Goal: Find specific page/section

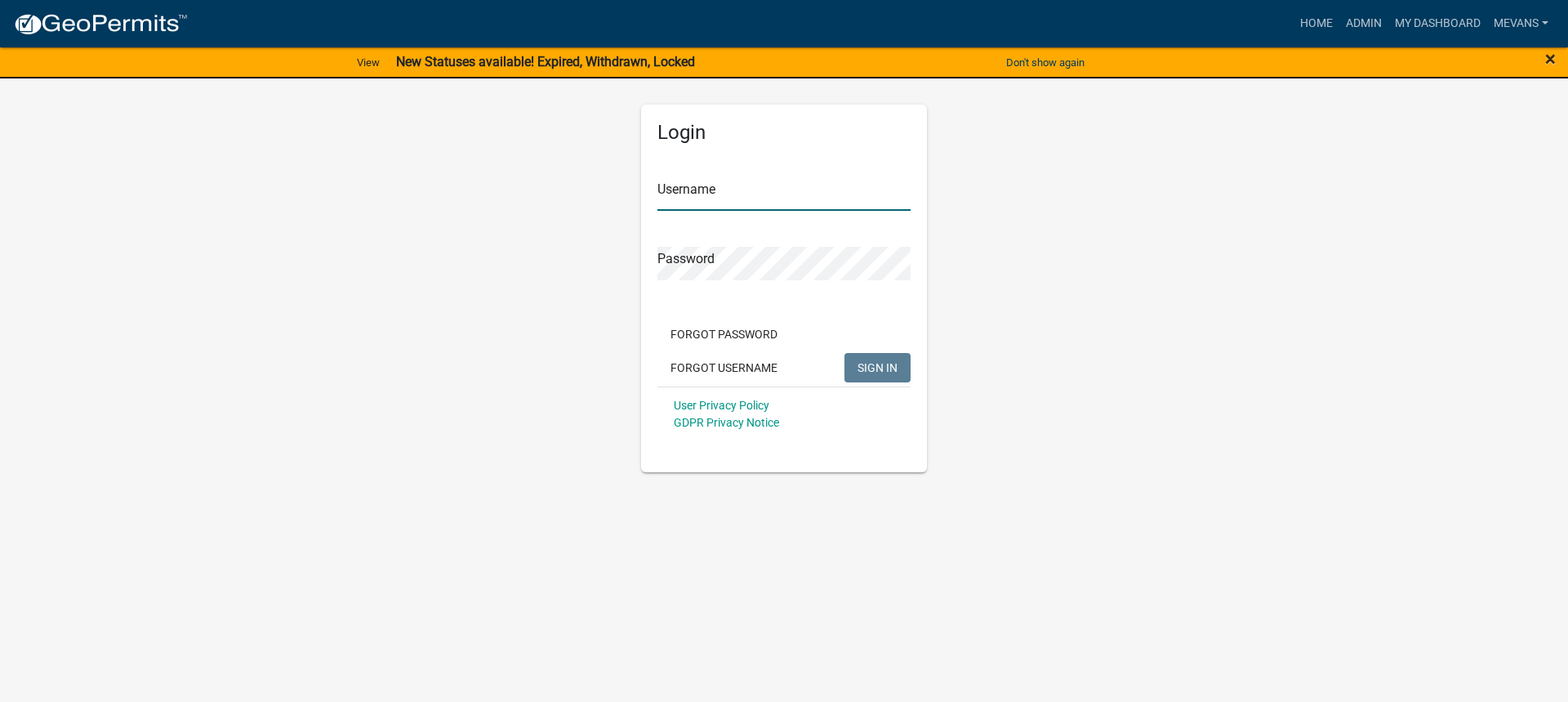
type input "Mevans"
click at [1552, 63] on span "×" at bounding box center [1550, 59] width 10 height 23
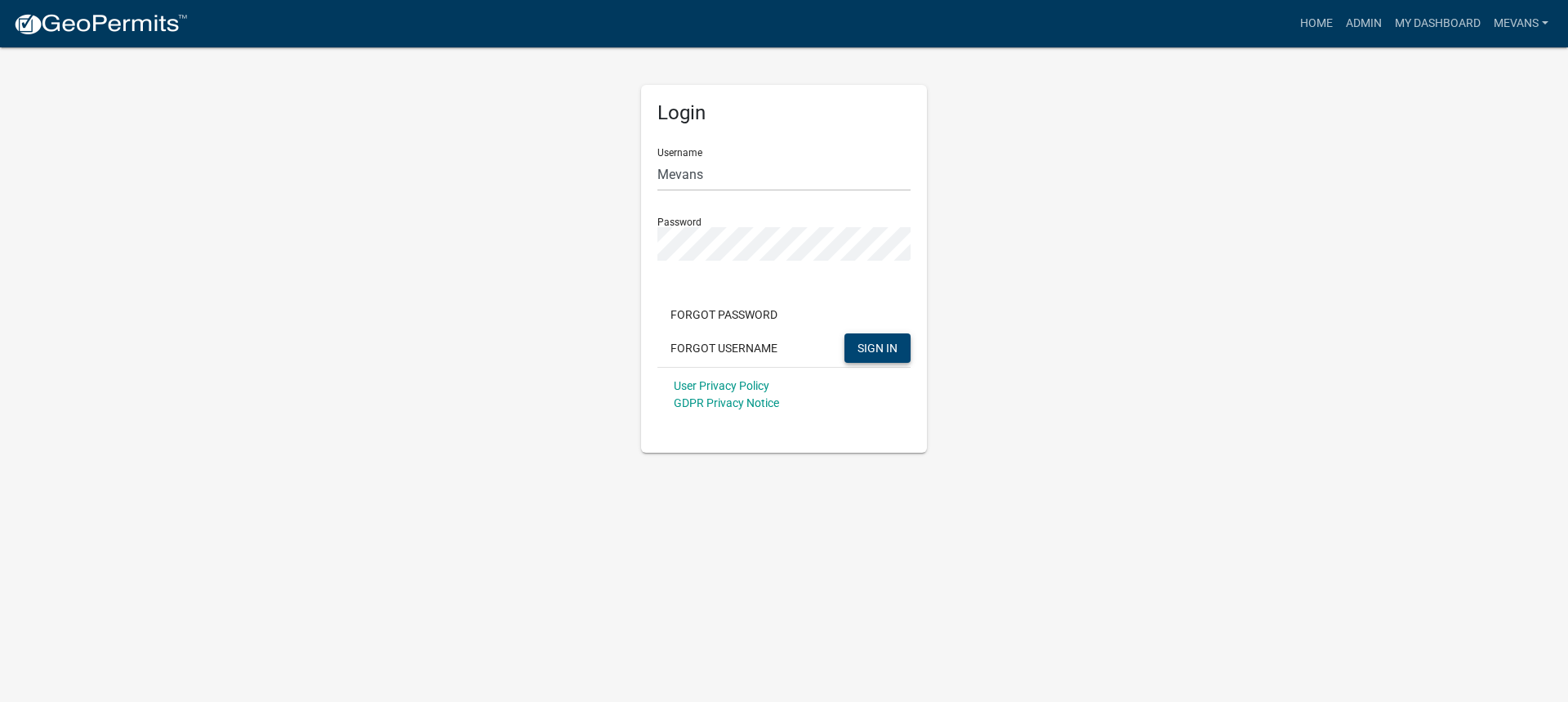
click at [895, 351] on span "SIGN IN" at bounding box center [878, 348] width 40 height 13
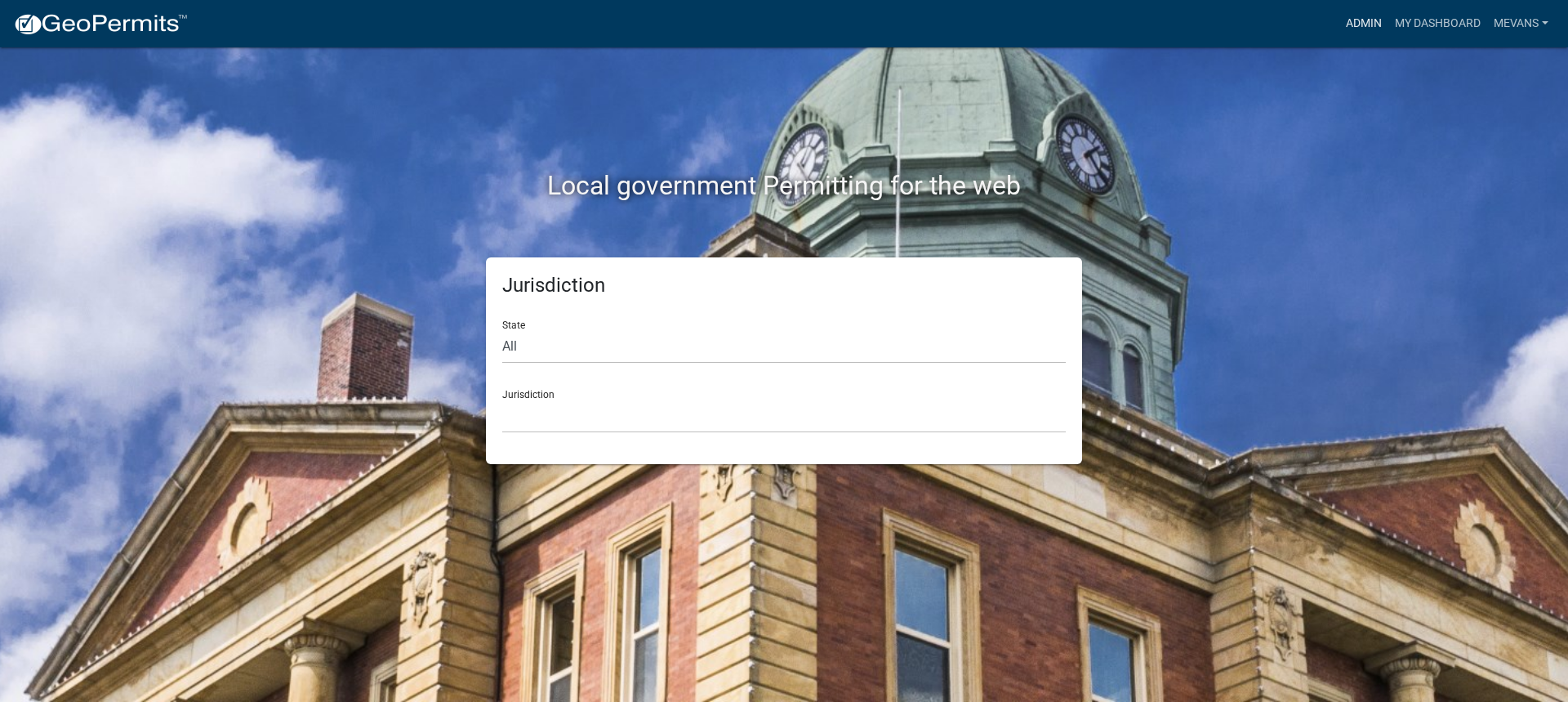
click at [1351, 21] on link "Admin" at bounding box center [1364, 24] width 49 height 31
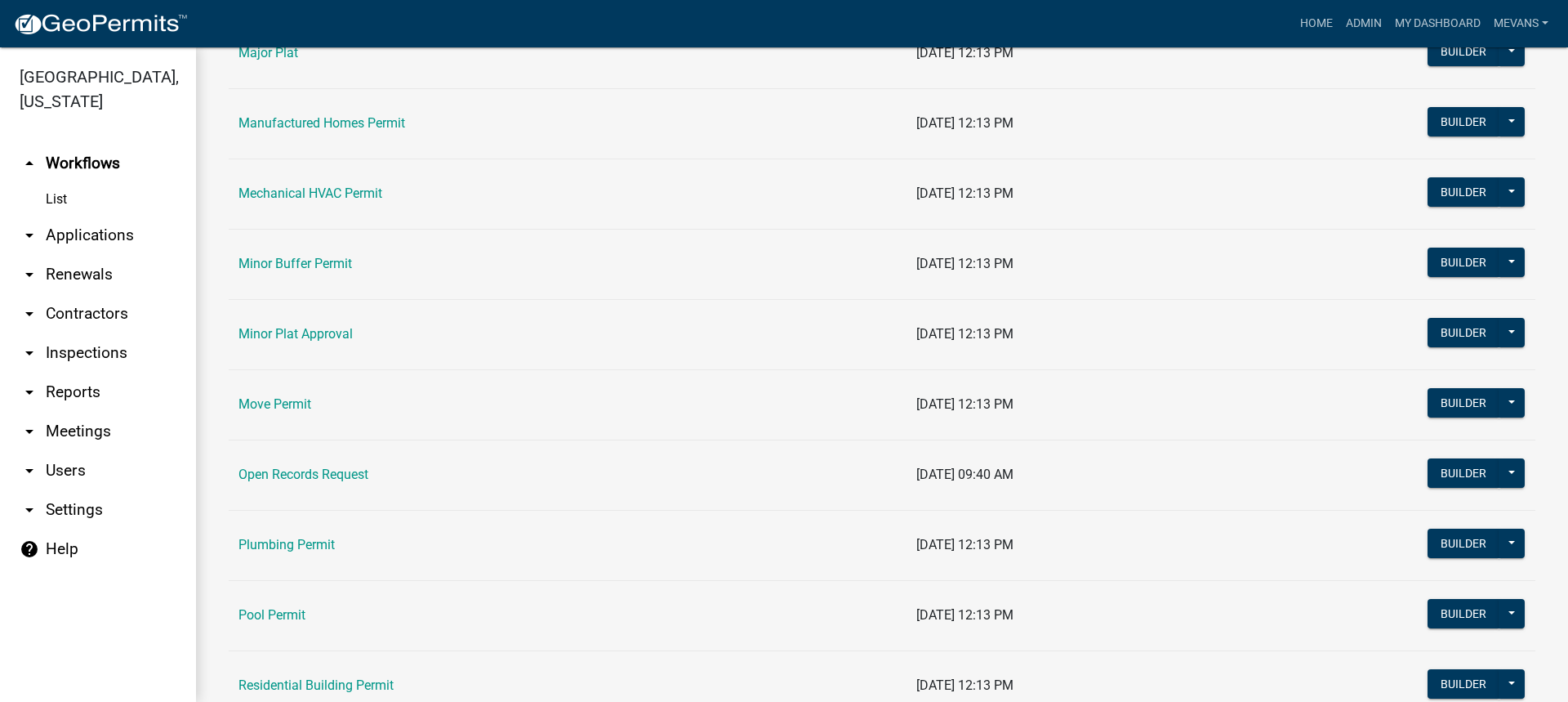
scroll to position [1798, 0]
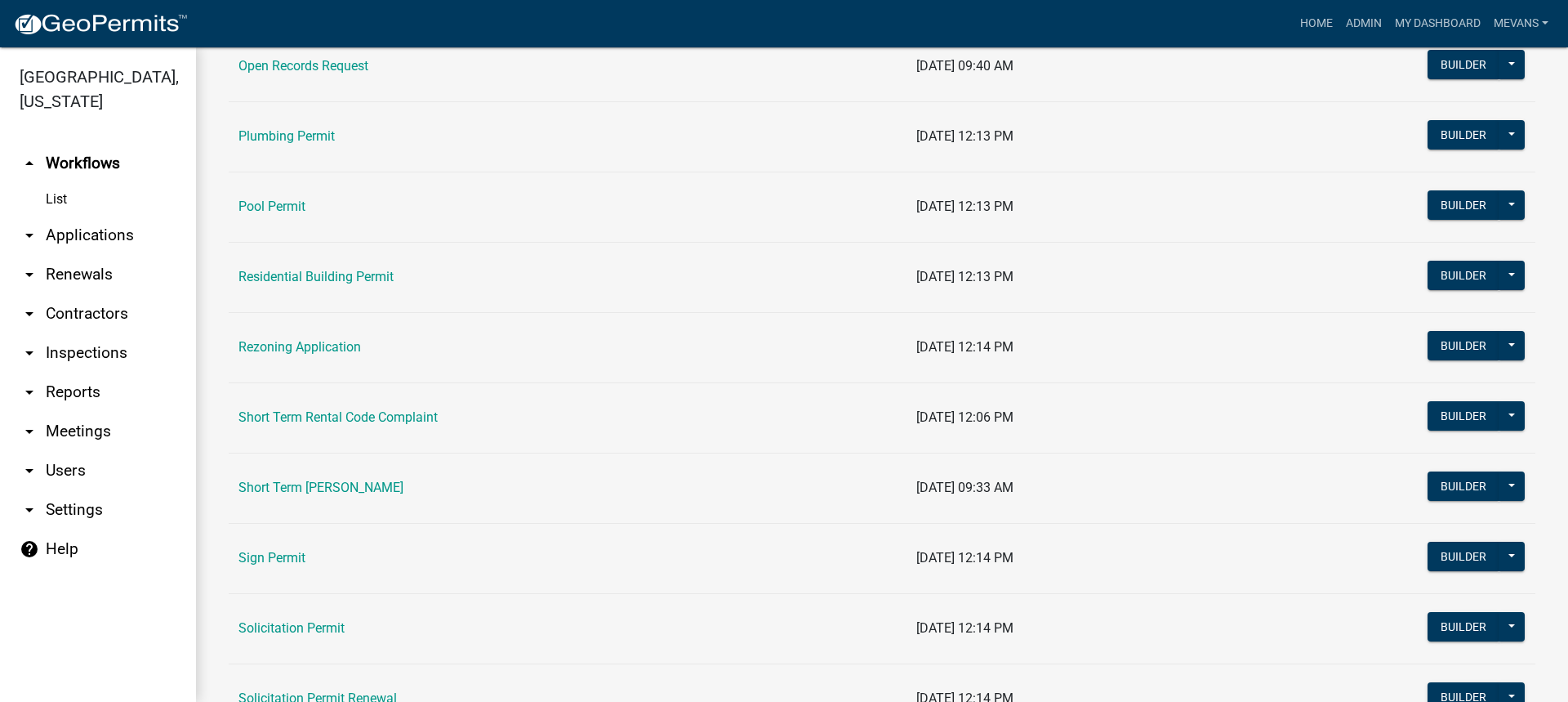
click at [338, 477] on td "Short Term [PERSON_NAME]" at bounding box center [568, 488] width 678 height 70
click at [318, 476] on td "Short Term [PERSON_NAME]" at bounding box center [568, 488] width 678 height 70
click at [339, 491] on link "Short Term [PERSON_NAME]" at bounding box center [321, 487] width 165 height 15
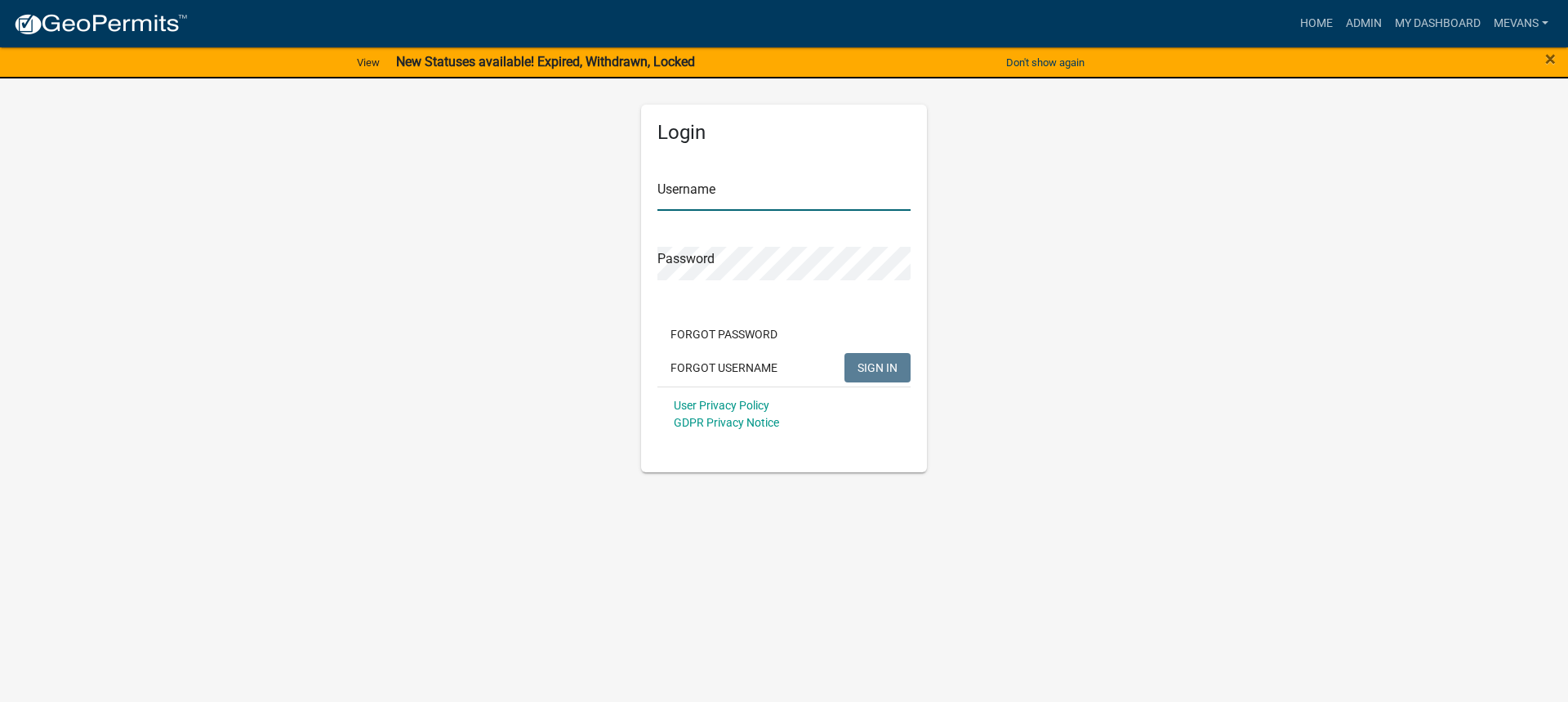
type input "Mevans"
click at [1559, 57] on div "×" at bounding box center [1503, 63] width 131 height 34
click at [1547, 61] on span "×" at bounding box center [1550, 59] width 10 height 23
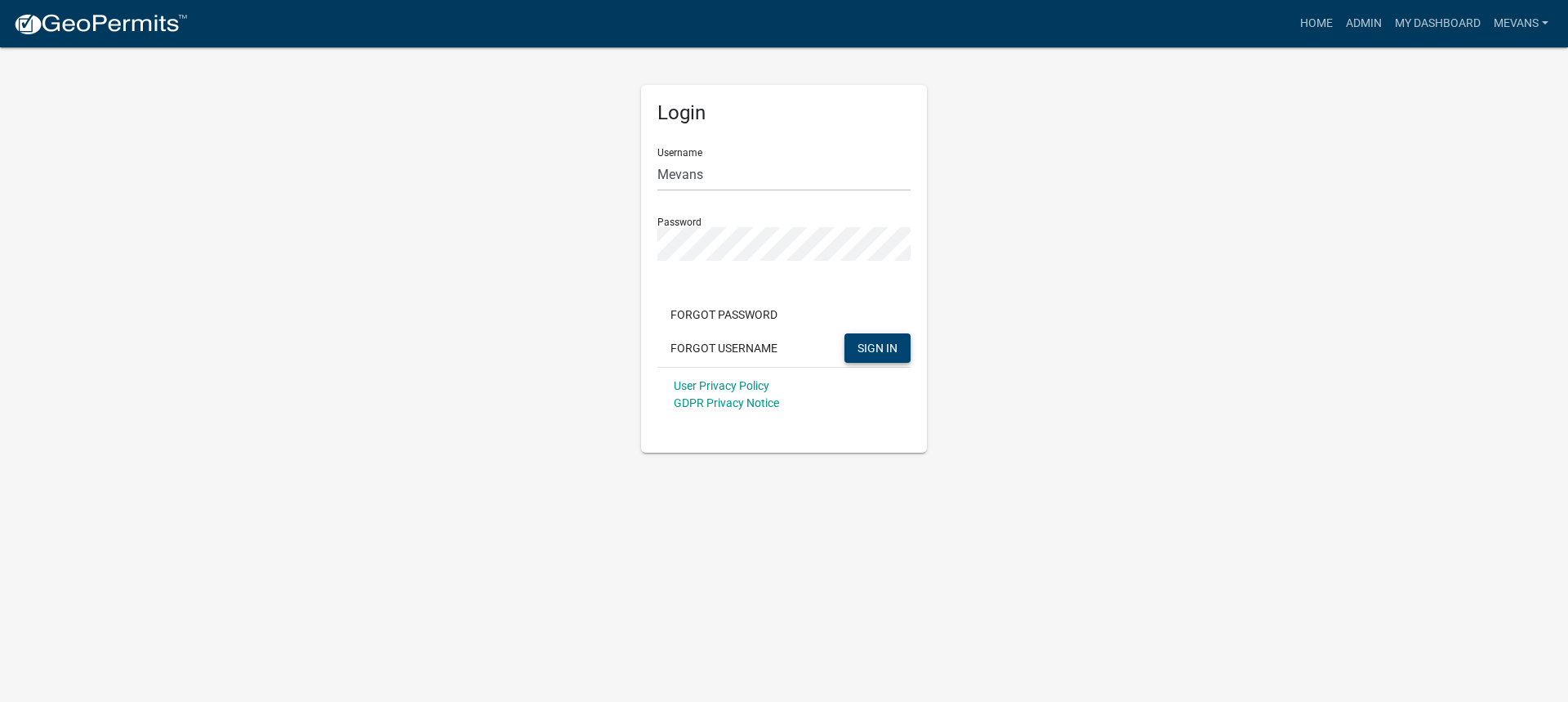
click at [882, 342] on span "SIGN IN" at bounding box center [878, 348] width 40 height 13
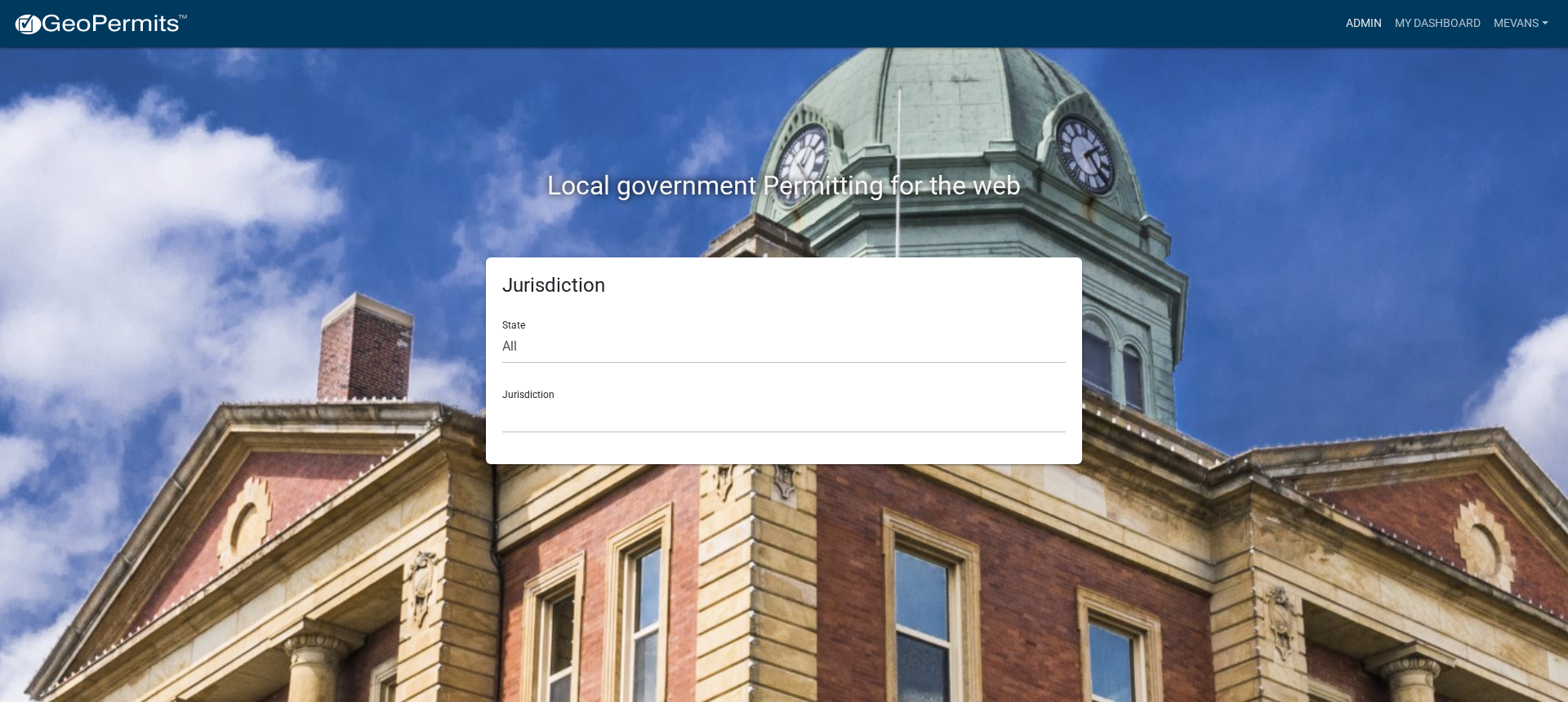
click at [1368, 23] on link "Admin" at bounding box center [1364, 24] width 49 height 31
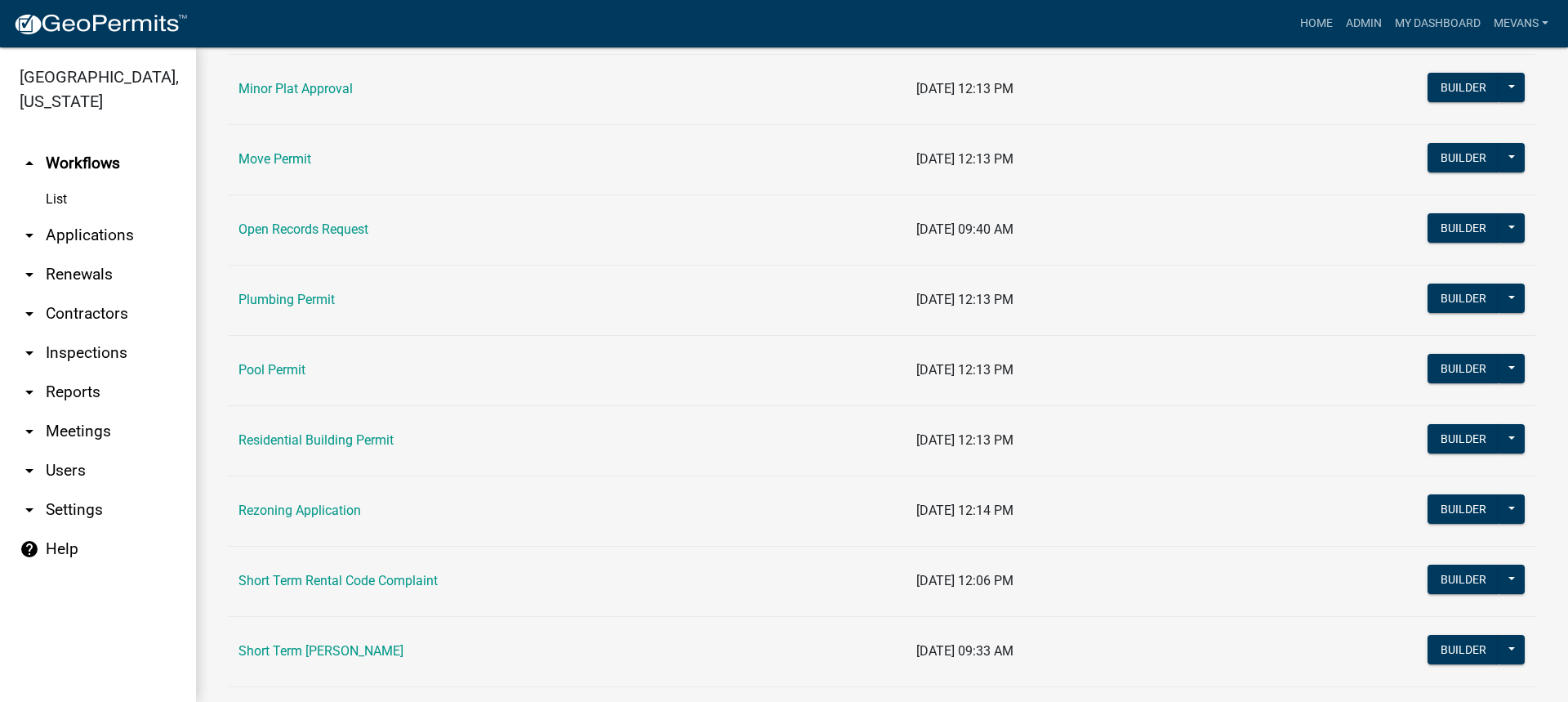
scroll to position [1716, 0]
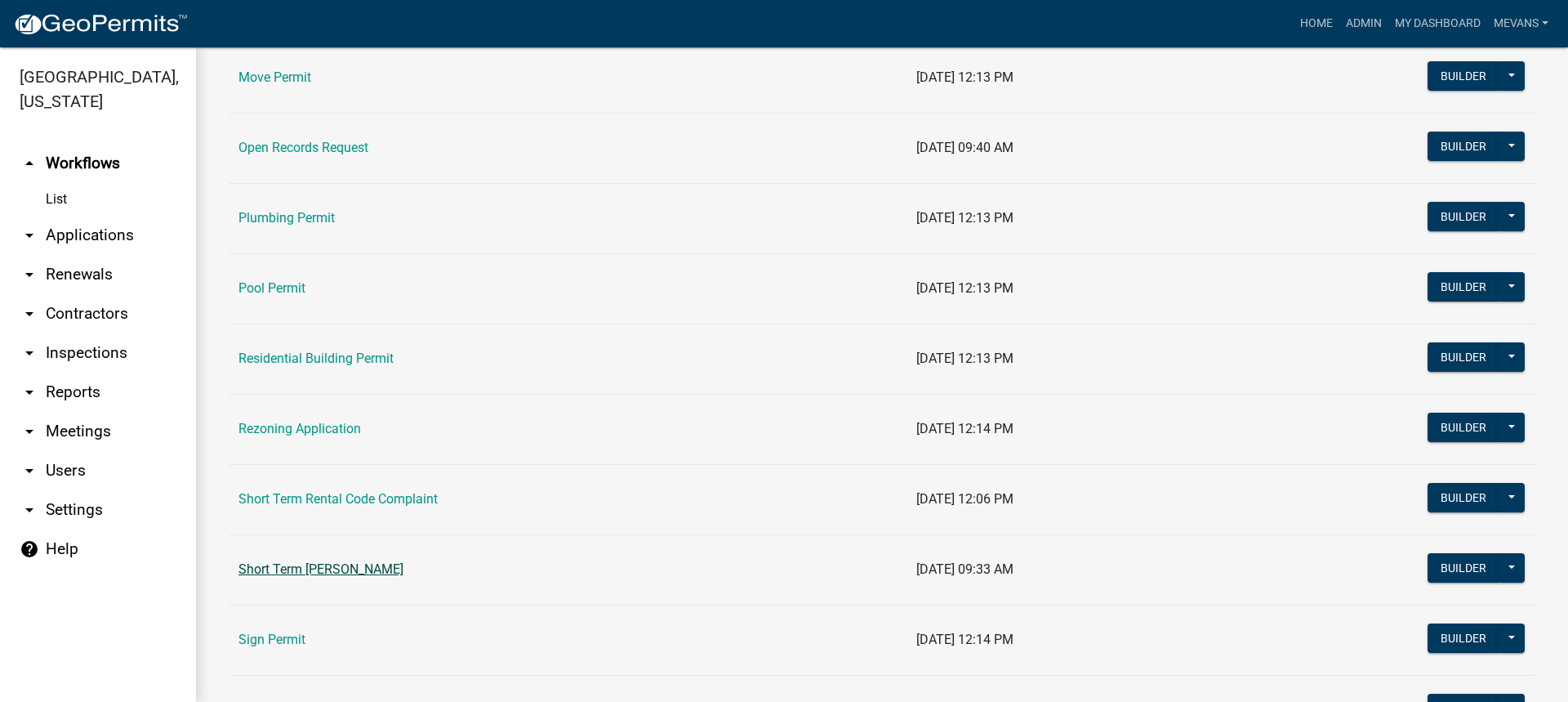
click at [324, 568] on link "Short Term [PERSON_NAME]" at bounding box center [321, 569] width 165 height 15
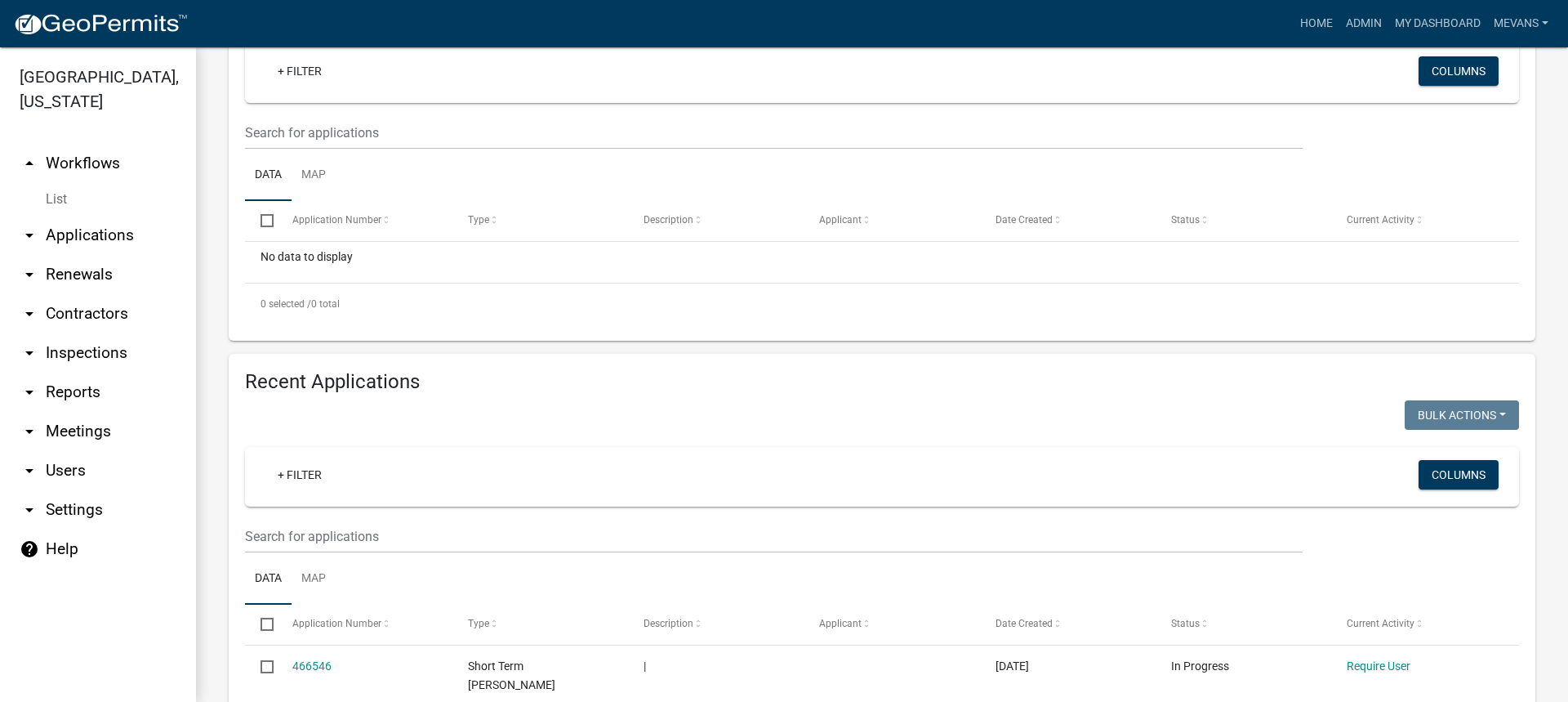
scroll to position [245, 0]
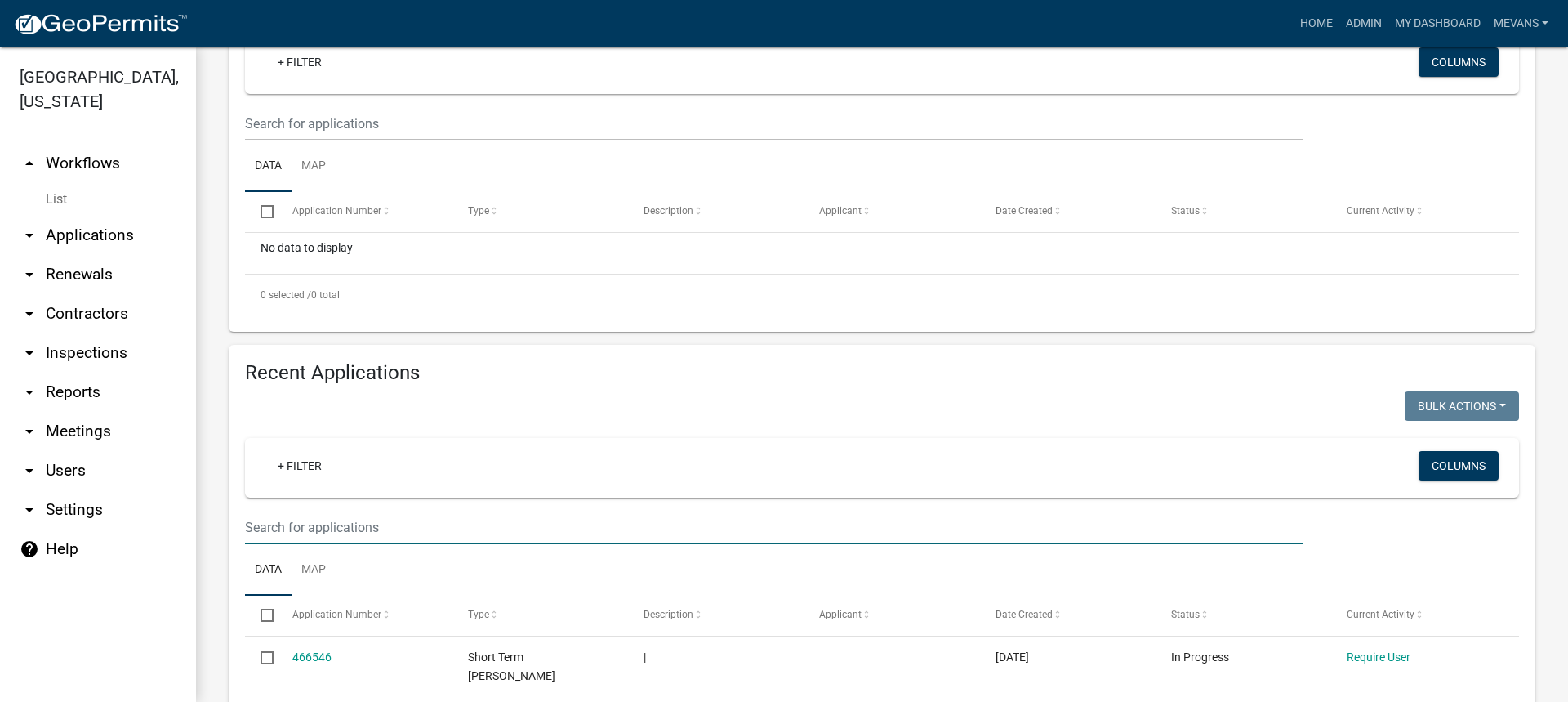
click at [301, 140] on input "text" at bounding box center [774, 123] width 1058 height 33
